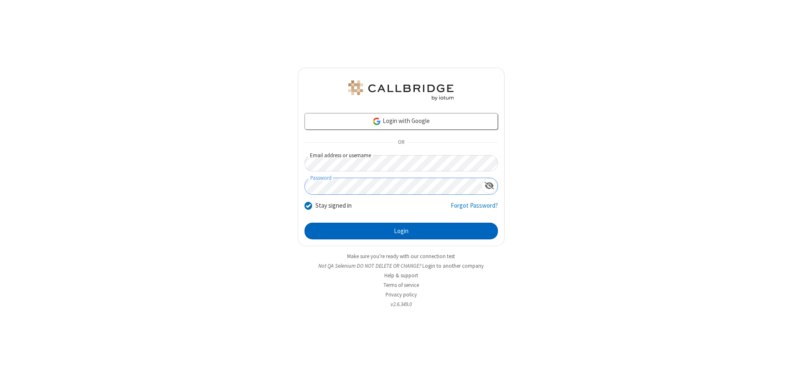
click at [401, 231] on button "Login" at bounding box center [400, 231] width 193 height 17
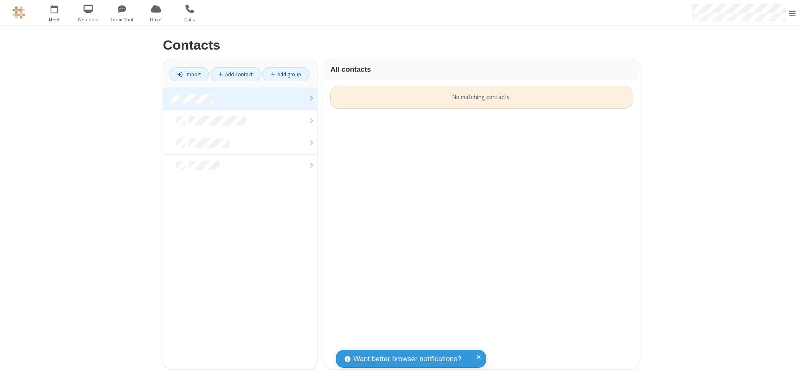
scroll to position [284, 308]
click at [240, 99] on link at bounding box center [240, 99] width 154 height 23
click at [189, 74] on link "Import" at bounding box center [189, 74] width 39 height 14
